Goal: Information Seeking & Learning: Learn about a topic

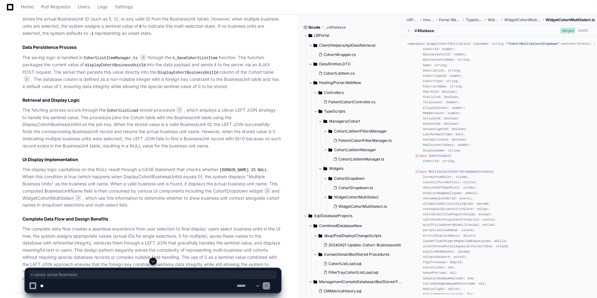
scroll to position [2400, 0]
click at [69, 289] on textarea at bounding box center [137, 286] width 197 height 14
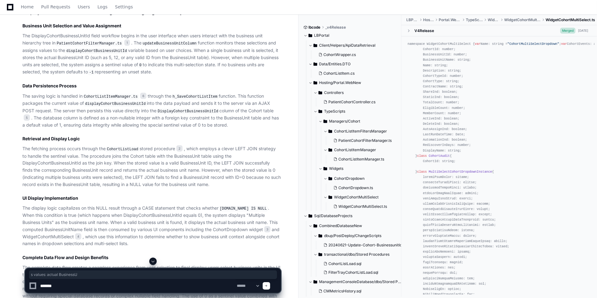
scroll to position [2361, 0]
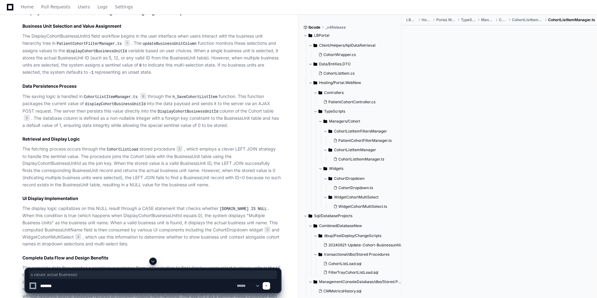
scroll to position [0, 0]
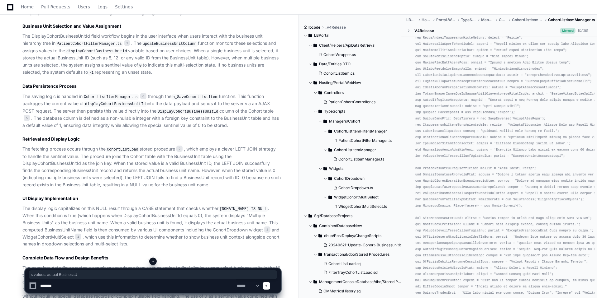
scroll to position [620, 0]
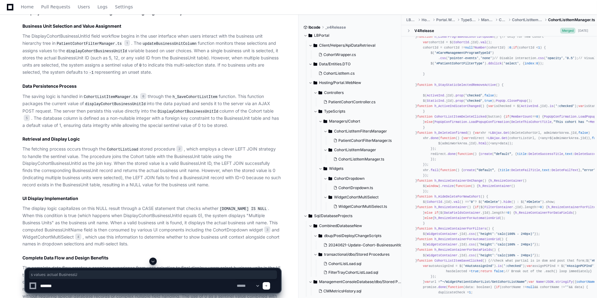
click at [59, 287] on textarea at bounding box center [137, 286] width 197 height 14
type textarea "*"
paste textarea "**********"
type textarea "*"
paste textarea "**********"
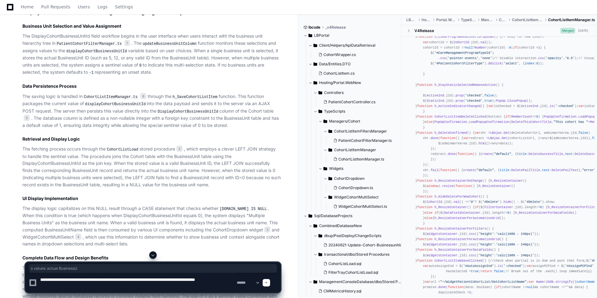
click at [171, 280] on textarea at bounding box center [137, 283] width 197 height 20
click at [109, 280] on textarea at bounding box center [137, 283] width 197 height 20
type textarea "**********"
click at [72, 285] on textarea at bounding box center [137, 283] width 197 height 20
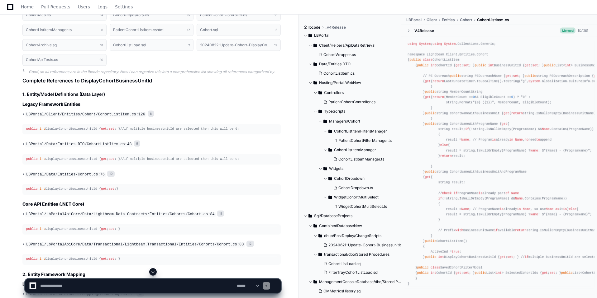
scroll to position [3523, 0]
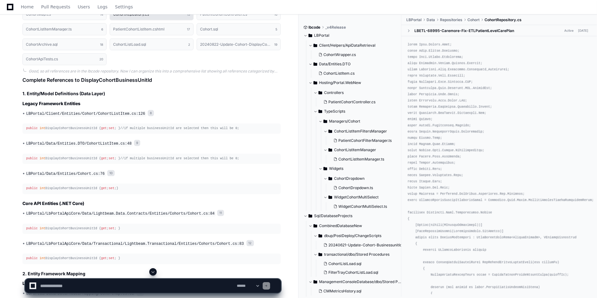
click at [132, 16] on h1 "CohortRepository.cs" at bounding box center [131, 14] width 36 height 4
click at [154, 20] on button "CohortRepository.cs 15" at bounding box center [152, 14] width 84 height 12
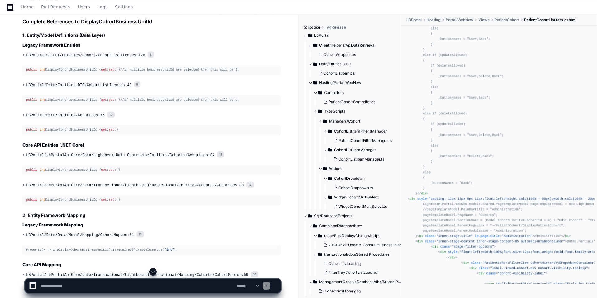
scroll to position [0, 0]
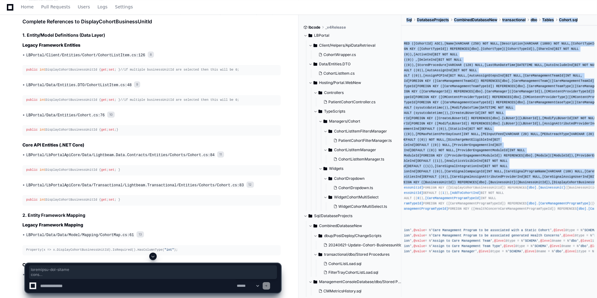
scroll to position [0, 109]
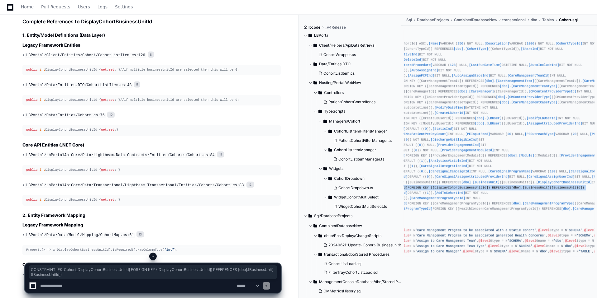
drag, startPoint x: 422, startPoint y: 249, endPoint x: 570, endPoint y: 248, distance: 147.3
click at [570, 248] on pre "CREATE TABLE [dbo] . [Cohort] ( [CohortId] INT IDENTITY ( 1 , 1 ) NOT NULL CONS…" at bounding box center [499, 142] width 191 height 229
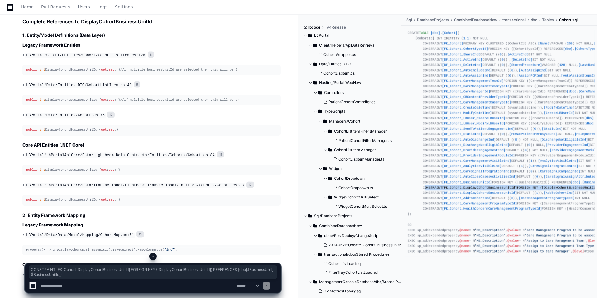
scroll to position [281, 0]
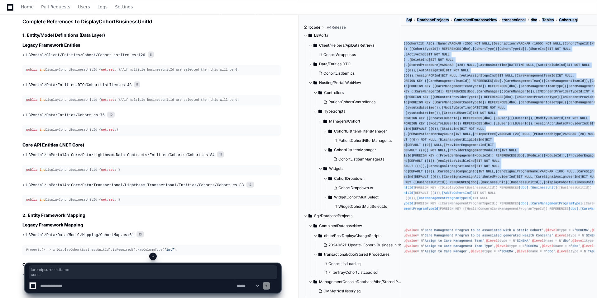
scroll to position [0, 109]
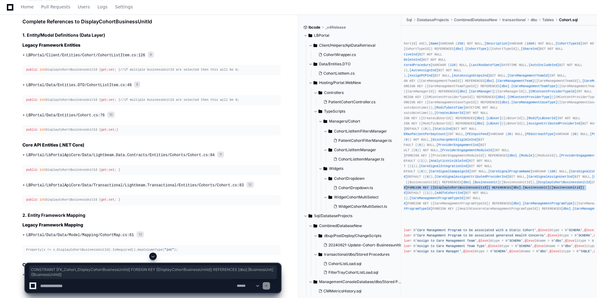
drag, startPoint x: 421, startPoint y: 195, endPoint x: 570, endPoint y: 194, distance: 149.2
click at [570, 194] on pre "CREATE TABLE [dbo] . [Cohort] ( [CohortId] INT IDENTITY ( 1 , 1 ) NOT NULL CONS…" at bounding box center [499, 142] width 191 height 229
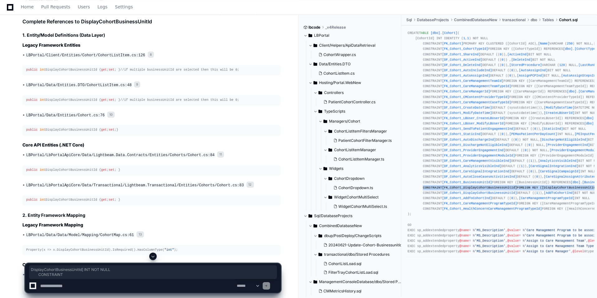
drag, startPoint x: 416, startPoint y: 191, endPoint x: 441, endPoint y: 194, distance: 24.9
click at [441, 194] on div "CREATE TABLE [dbo] . [Cohort] ( [CohortId] INT IDENTITY ( 1 , 1 ) NOT NULL CONS…" at bounding box center [498, 143] width 183 height 224
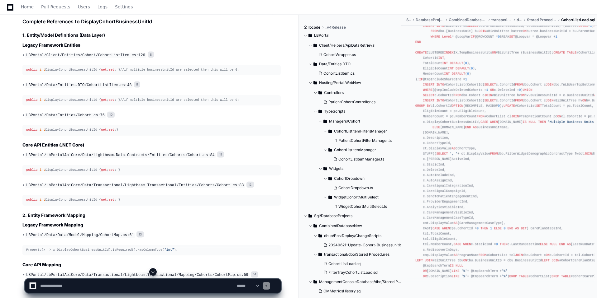
scroll to position [739, 0]
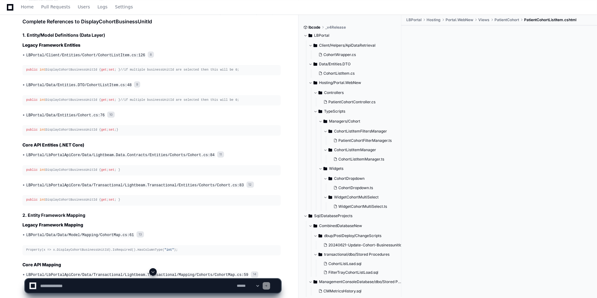
scroll to position [0, 0]
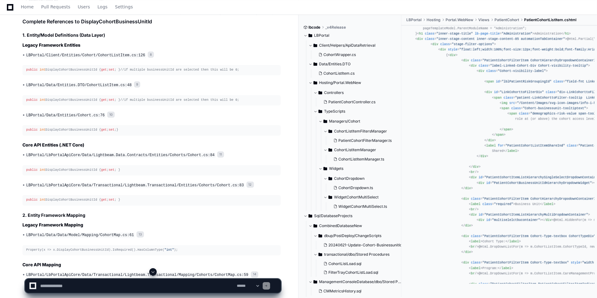
scroll to position [340, 0]
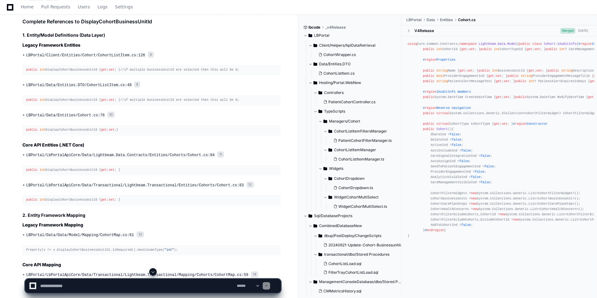
scroll to position [0, 0]
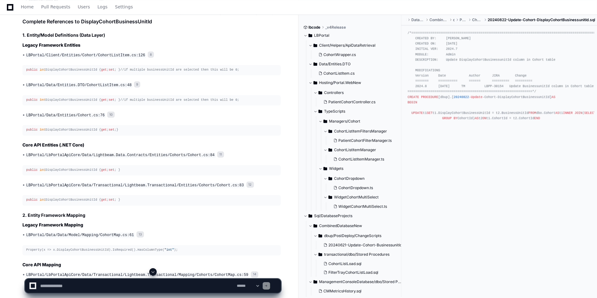
click at [465, 121] on div "/*=============================================================================…" at bounding box center [498, 76] width 183 height 91
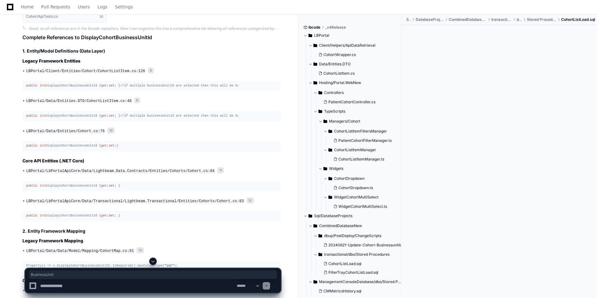
scroll to position [3549, 0]
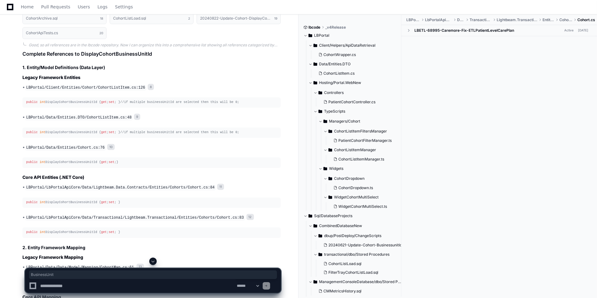
scroll to position [0, 0]
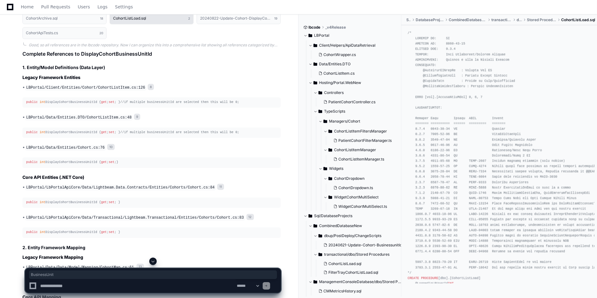
click at [132, 20] on h1 "CohortListLoad.sql" at bounding box center [129, 19] width 33 height 4
